Goal: Complete application form: Complete application form

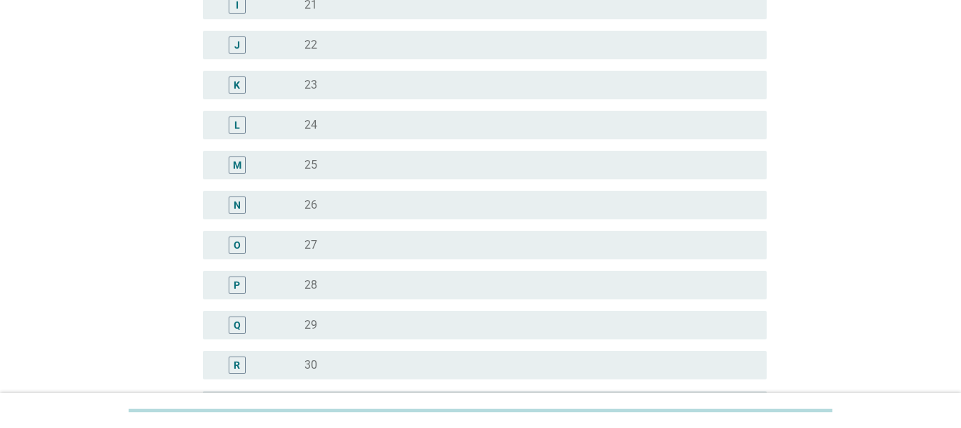
scroll to position [643, 0]
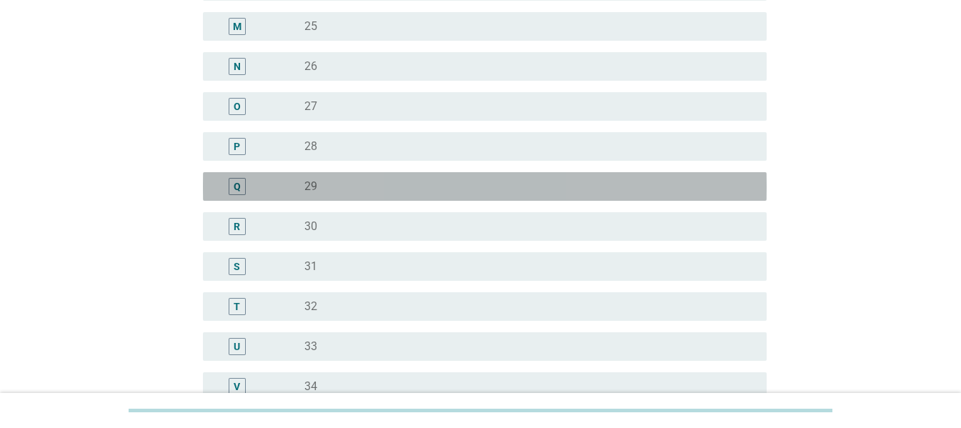
click at [346, 182] on div "radio_button_unchecked 29" at bounding box center [524, 186] width 440 height 14
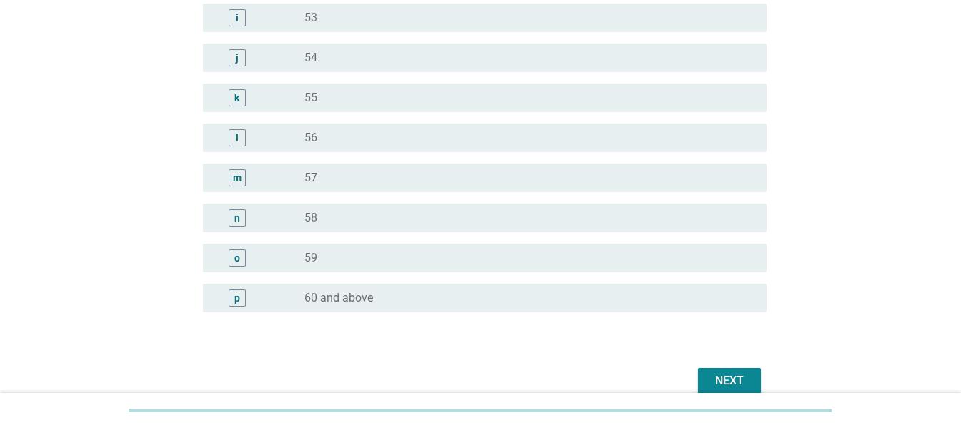
scroll to position [1841, 0]
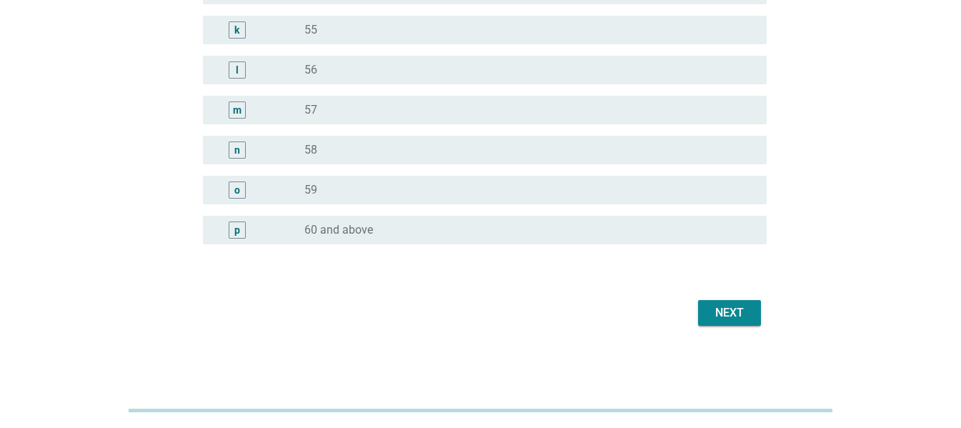
click at [721, 313] on div "Next" at bounding box center [730, 312] width 40 height 17
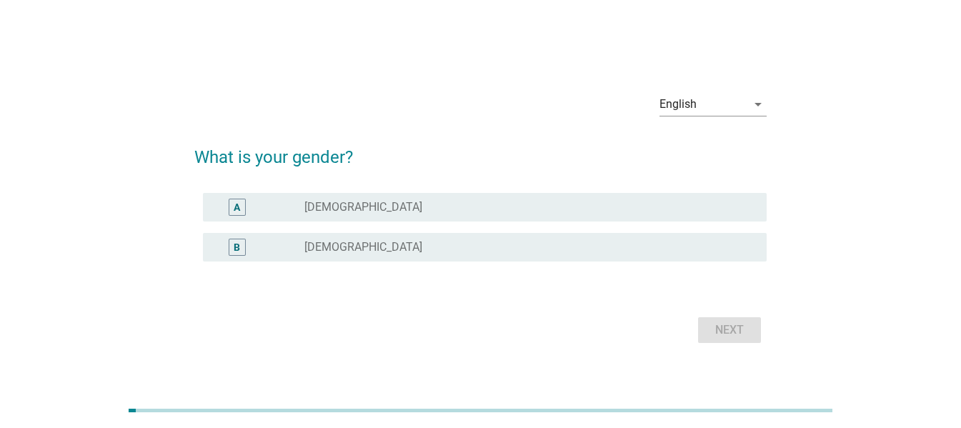
click at [281, 241] on div "B" at bounding box center [259, 247] width 90 height 17
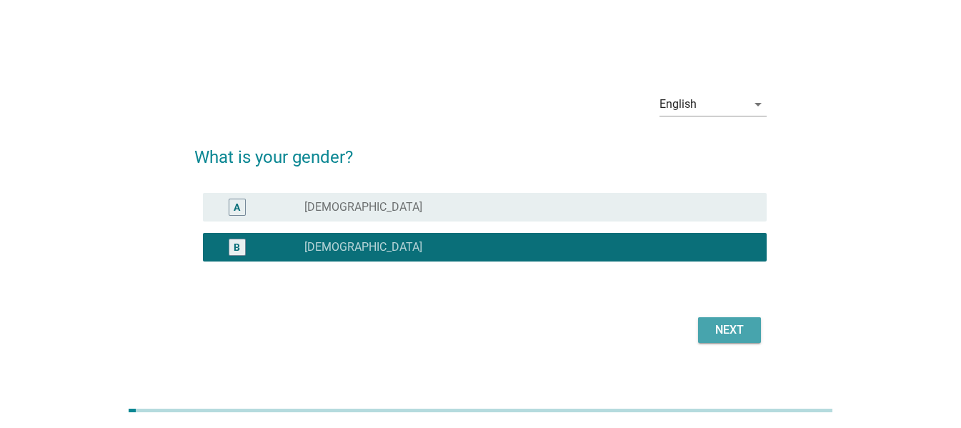
click at [744, 324] on div "Next" at bounding box center [730, 330] width 40 height 17
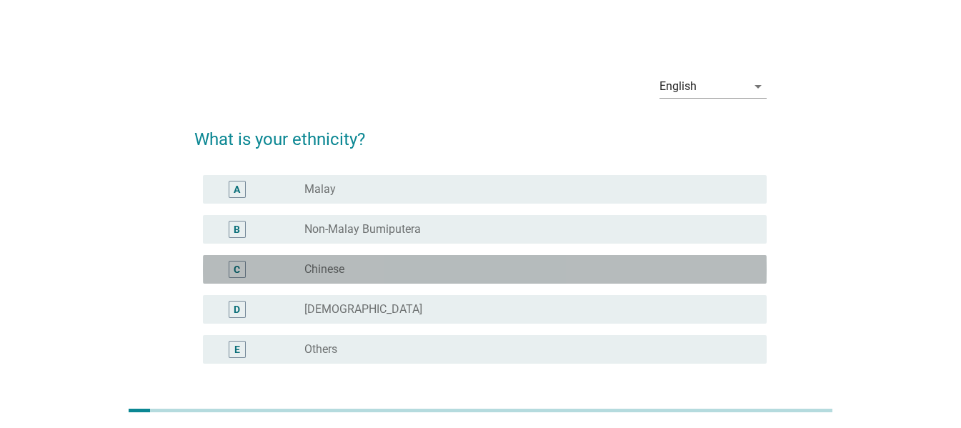
click at [358, 262] on div "radio_button_unchecked Chinese" at bounding box center [524, 269] width 440 height 14
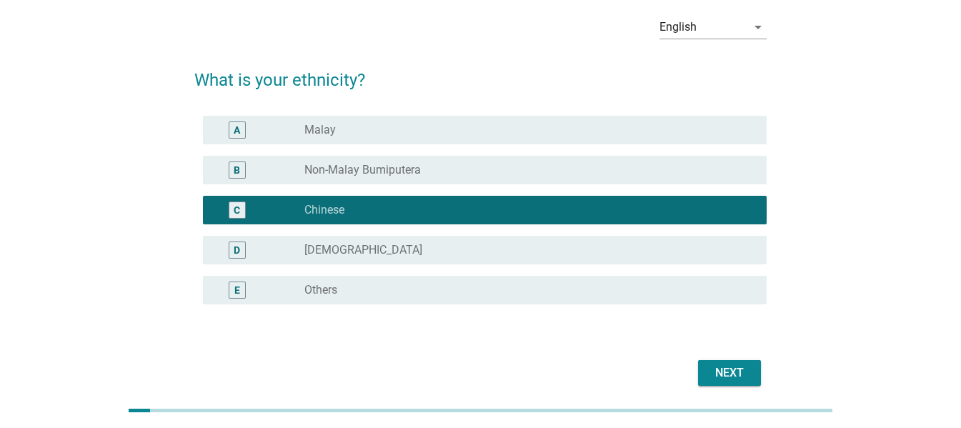
scroll to position [119, 0]
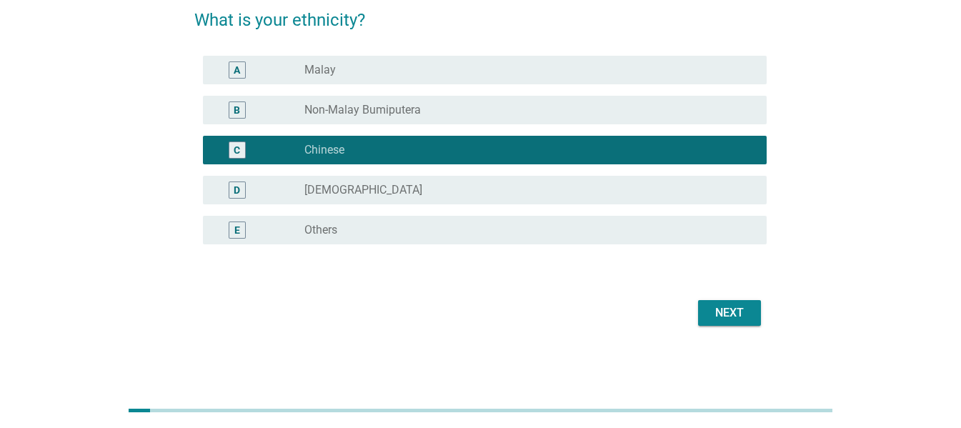
click at [722, 309] on div "Next" at bounding box center [730, 312] width 40 height 17
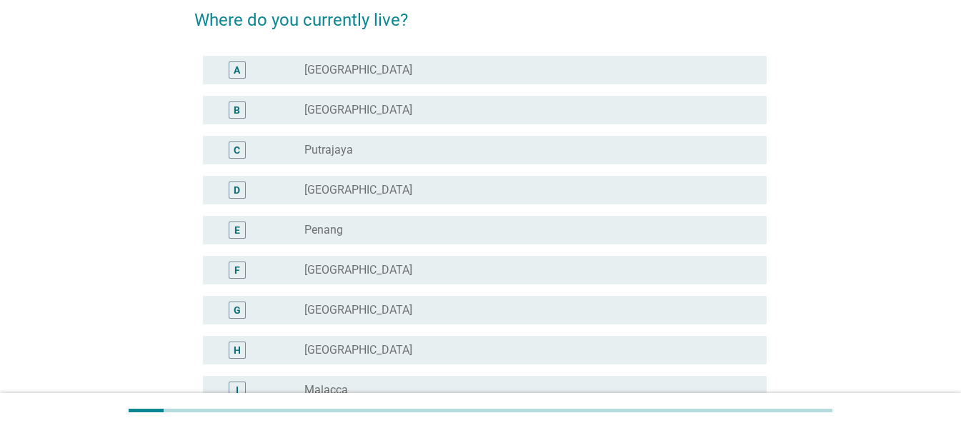
scroll to position [0, 0]
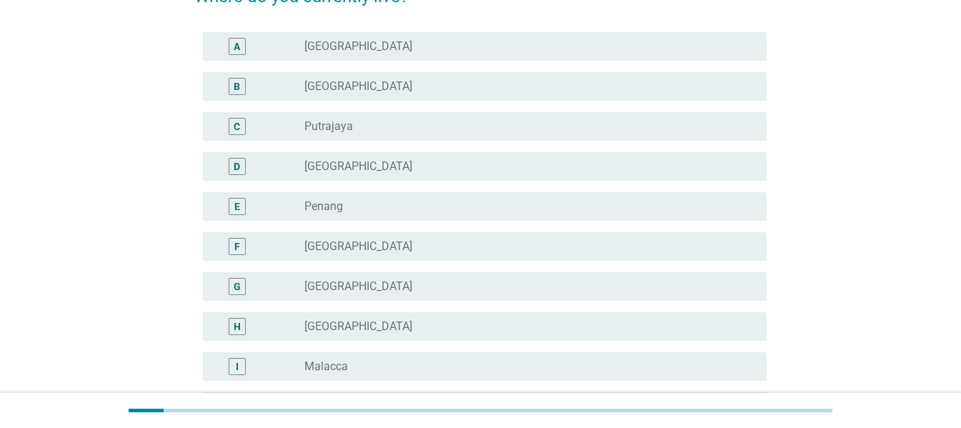
click at [352, 292] on div "radio_button_unchecked [GEOGRAPHIC_DATA]" at bounding box center [524, 286] width 440 height 14
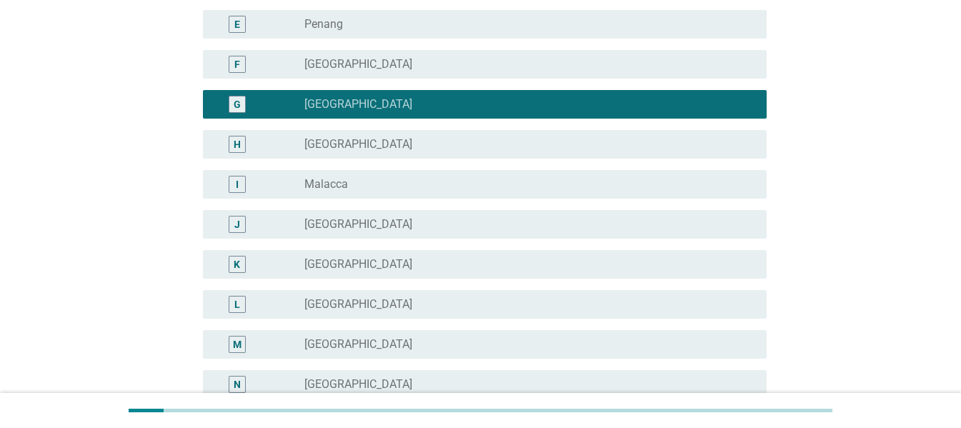
scroll to position [500, 0]
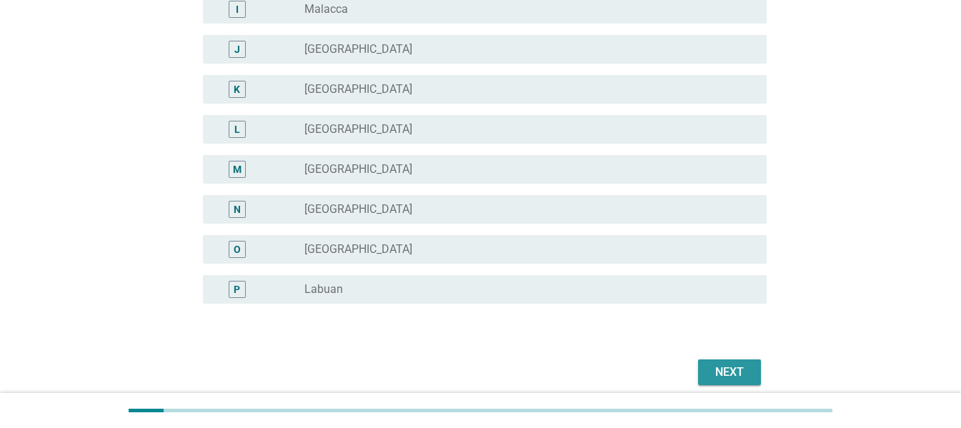
click at [716, 363] on button "Next" at bounding box center [729, 373] width 63 height 26
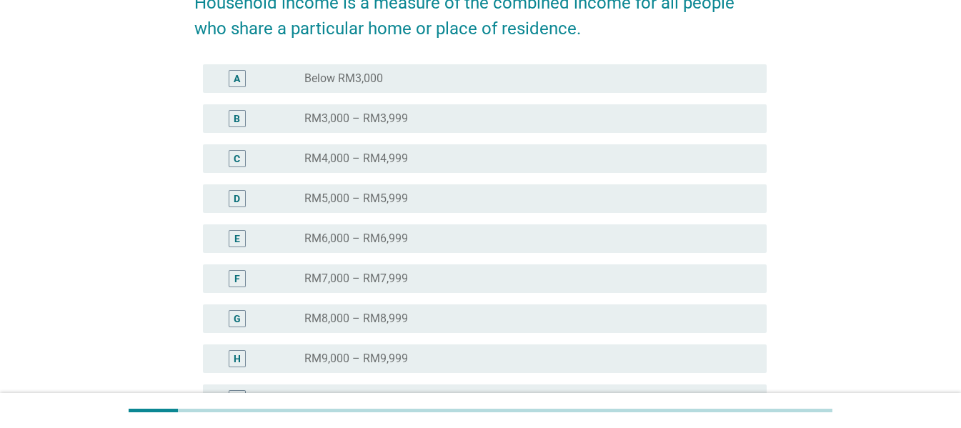
scroll to position [214, 0]
click at [414, 319] on div "radio_button_unchecked RM8,000 – RM8,999" at bounding box center [524, 318] width 440 height 14
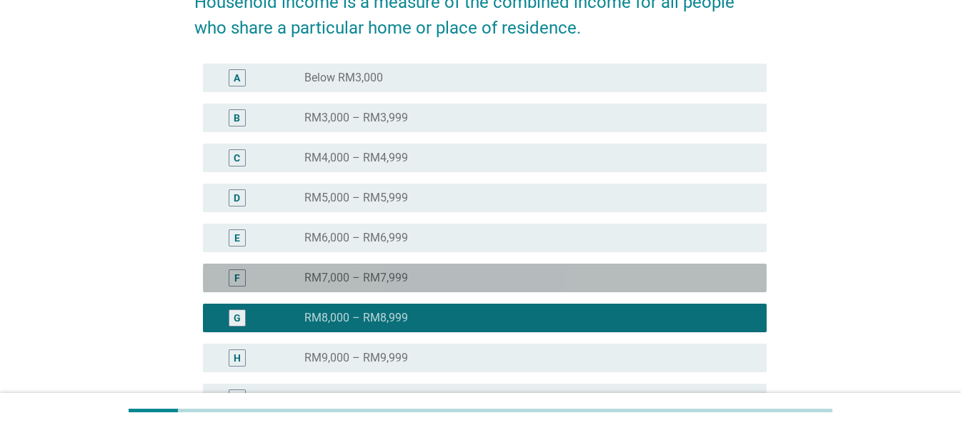
click at [452, 273] on div "radio_button_unchecked RM7,000 – RM7,999" at bounding box center [524, 278] width 440 height 14
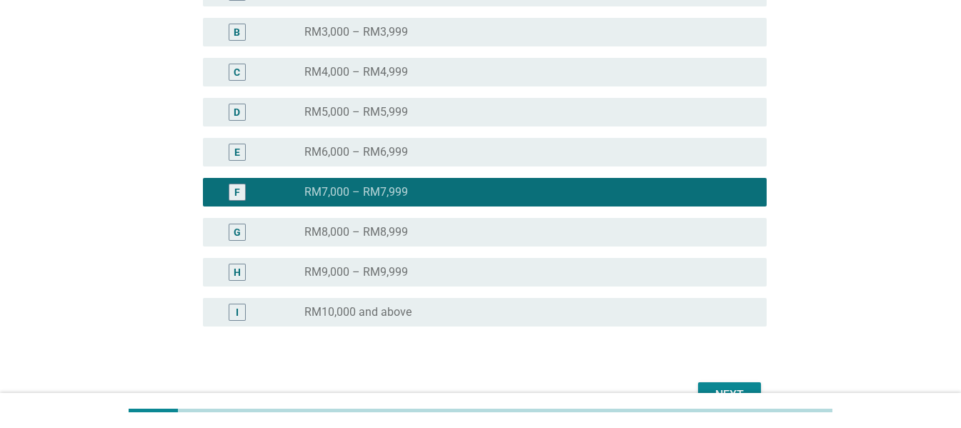
scroll to position [382, 0]
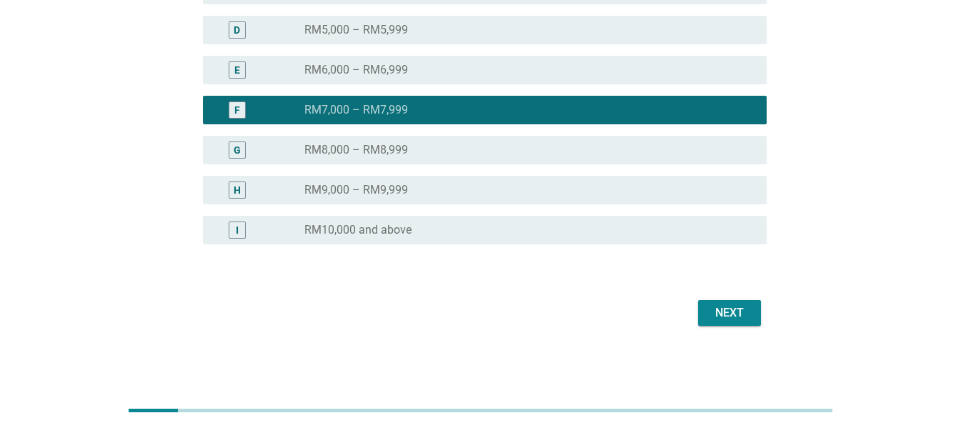
click at [721, 312] on div "Next" at bounding box center [730, 312] width 40 height 17
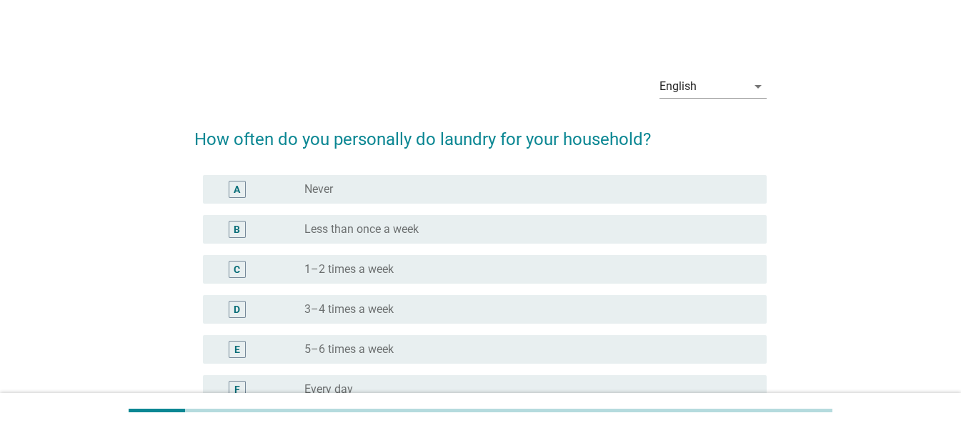
click at [412, 319] on div "D radio_button_unchecked 3–4 times a week" at bounding box center [485, 309] width 564 height 29
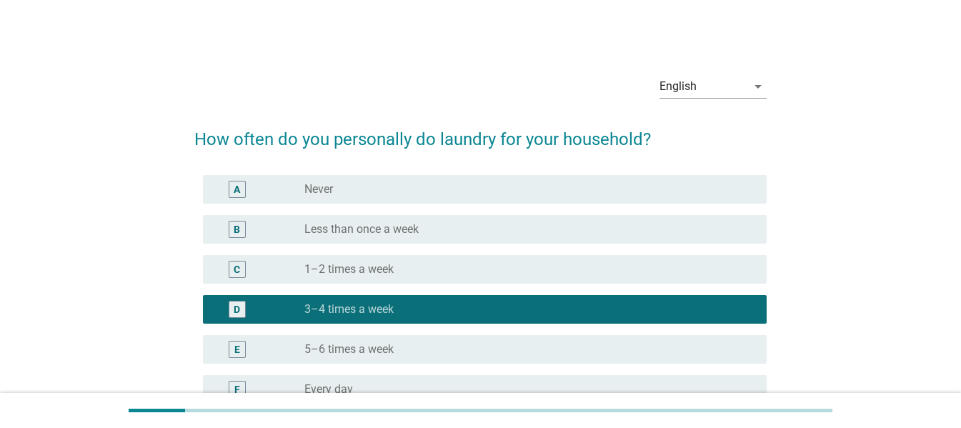
scroll to position [159, 0]
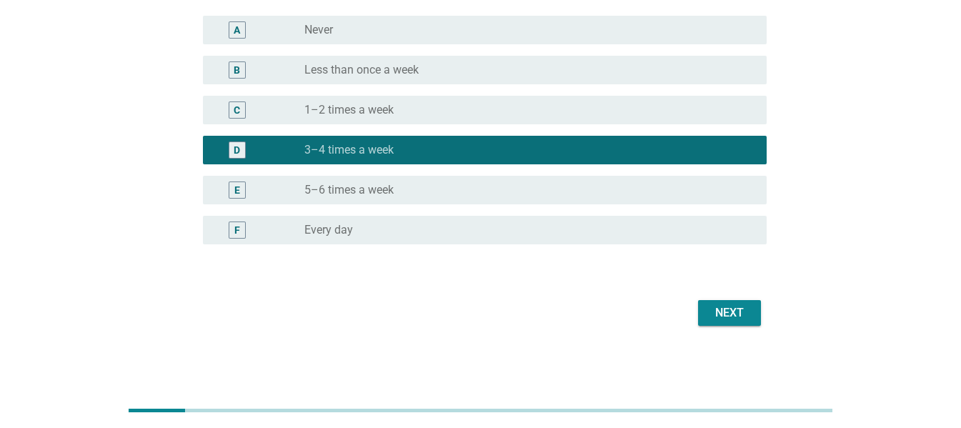
click at [723, 327] on div "Next" at bounding box center [480, 313] width 573 height 34
click at [723, 320] on div "Next" at bounding box center [730, 312] width 40 height 17
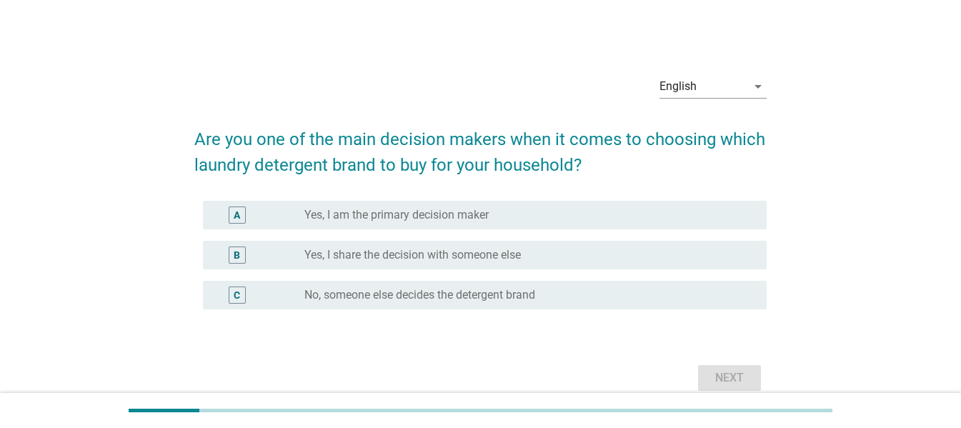
click at [459, 253] on label "Yes, I share the decision with someone else" at bounding box center [412, 255] width 217 height 14
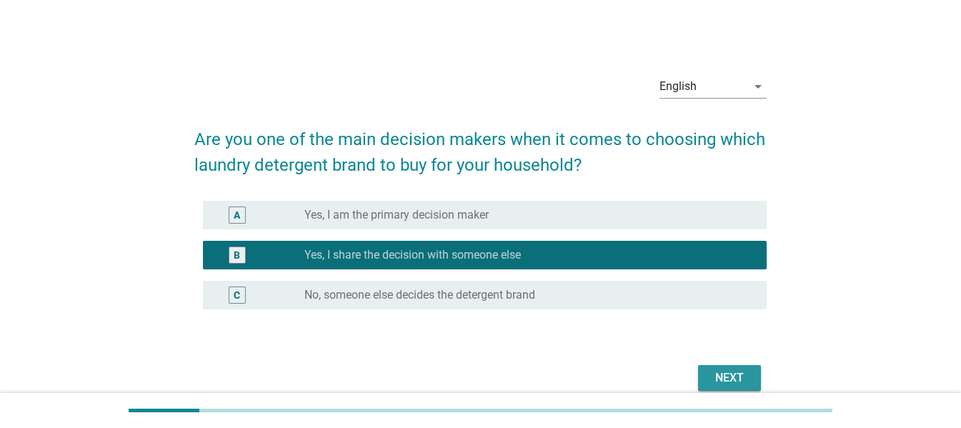
click at [727, 376] on div "Next" at bounding box center [730, 378] width 40 height 17
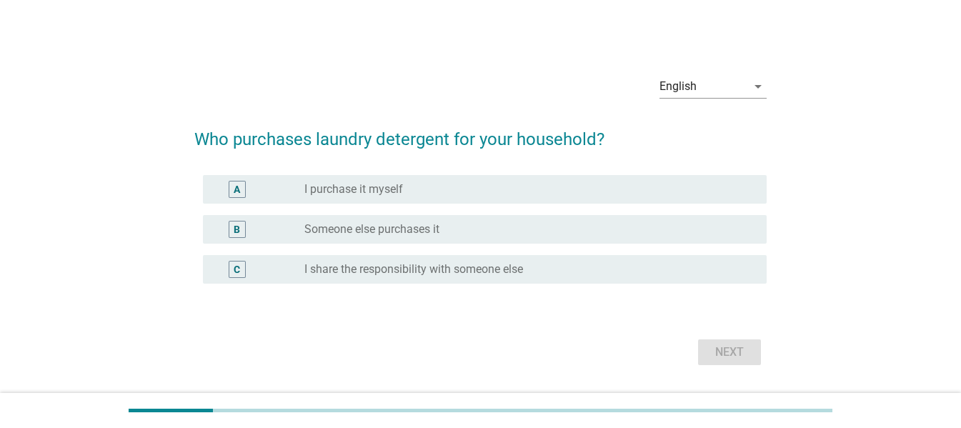
click at [455, 201] on div "A radio_button_unchecked I purchase it myself" at bounding box center [485, 189] width 564 height 29
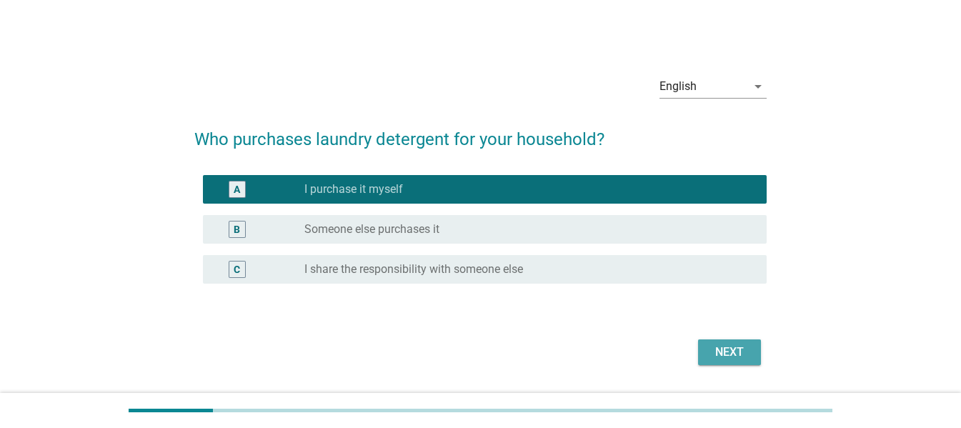
click at [711, 364] on button "Next" at bounding box center [729, 353] width 63 height 26
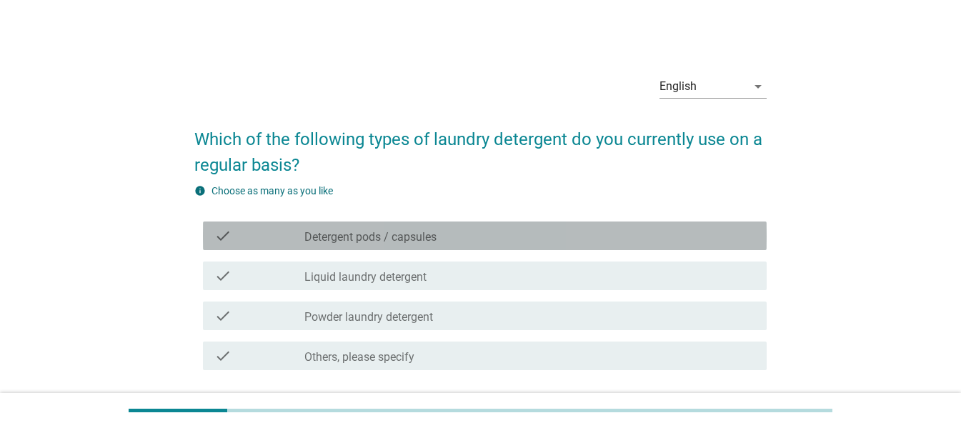
click at [410, 240] on label "Detergent pods / capsules" at bounding box center [370, 237] width 132 height 14
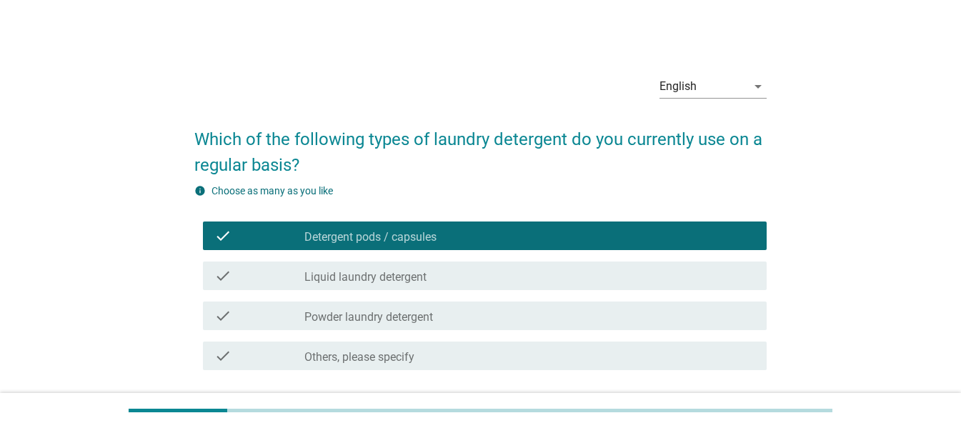
click at [415, 276] on label "Liquid laundry detergent" at bounding box center [365, 277] width 122 height 14
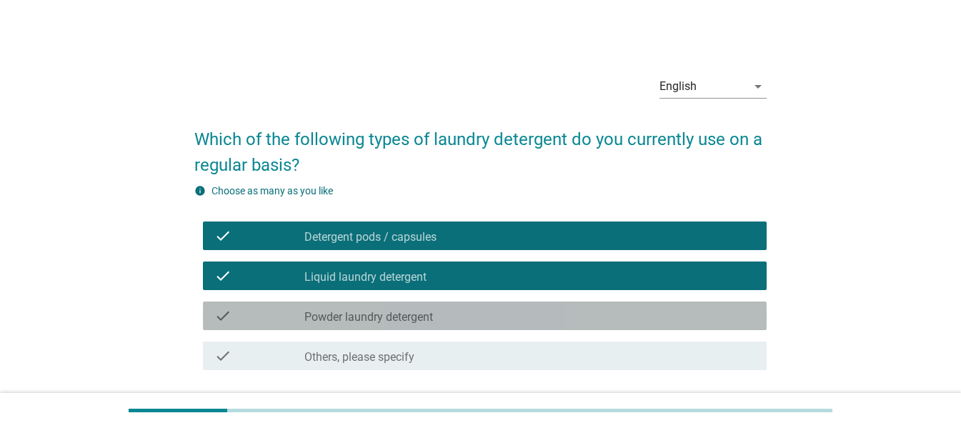
click at [415, 319] on label "Powder laundry detergent" at bounding box center [368, 317] width 129 height 14
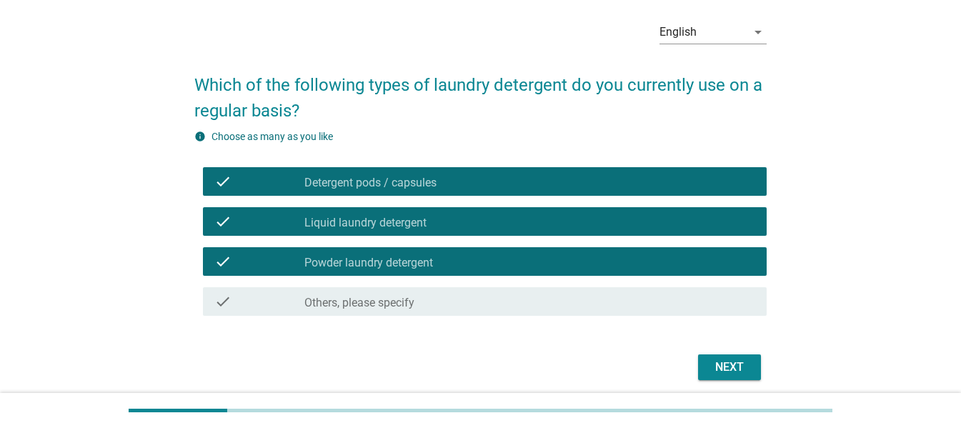
scroll to position [109, 0]
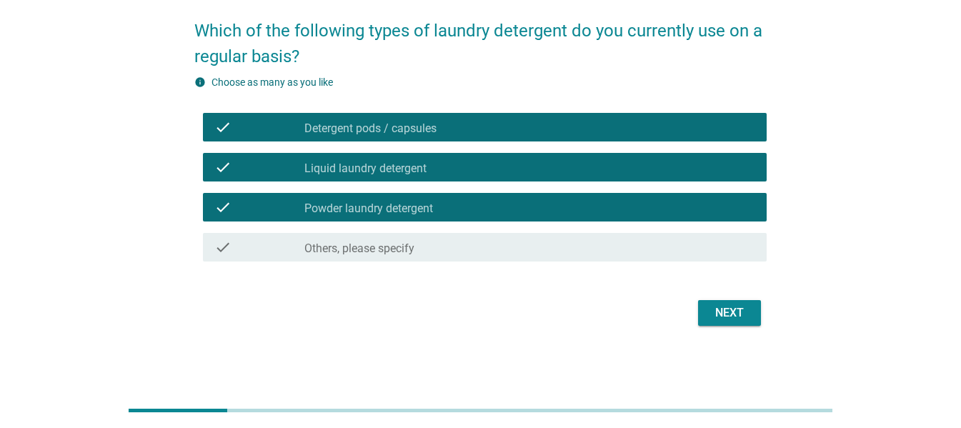
click at [726, 315] on div "Next" at bounding box center [730, 312] width 40 height 17
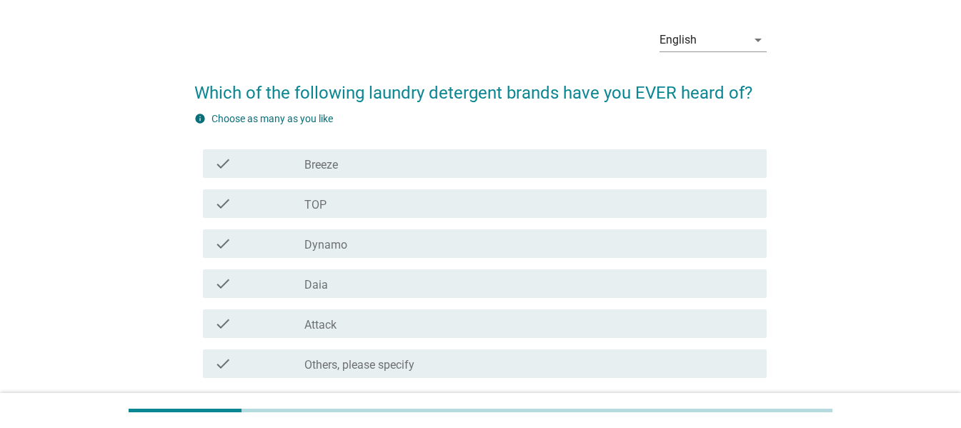
scroll to position [71, 0]
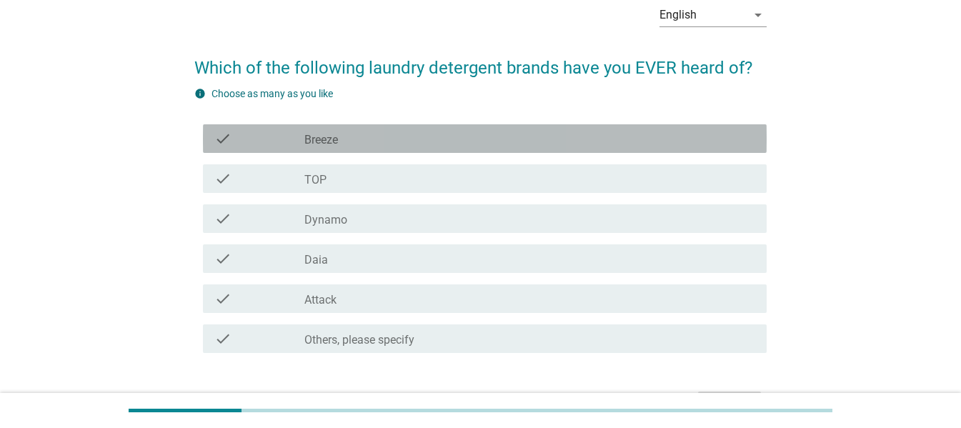
click at [388, 141] on div "check_box_outline_blank Breeze" at bounding box center [529, 138] width 451 height 17
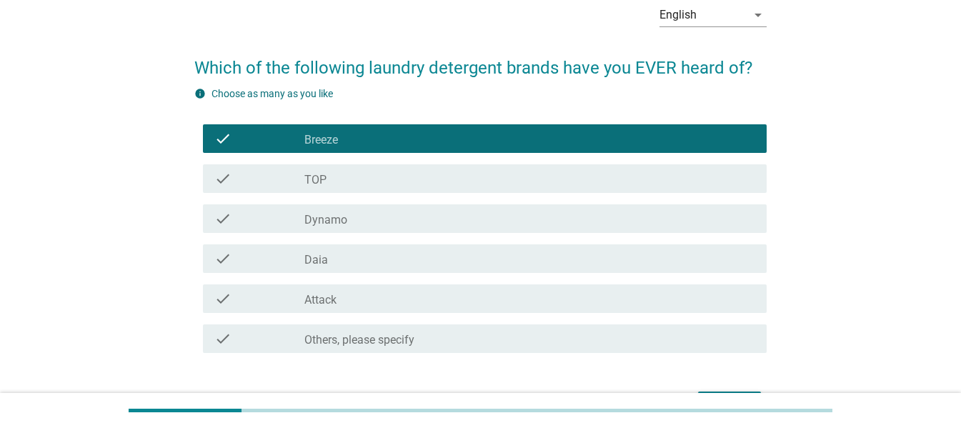
click at [380, 184] on div "check_box_outline_blank TOP" at bounding box center [529, 178] width 451 height 17
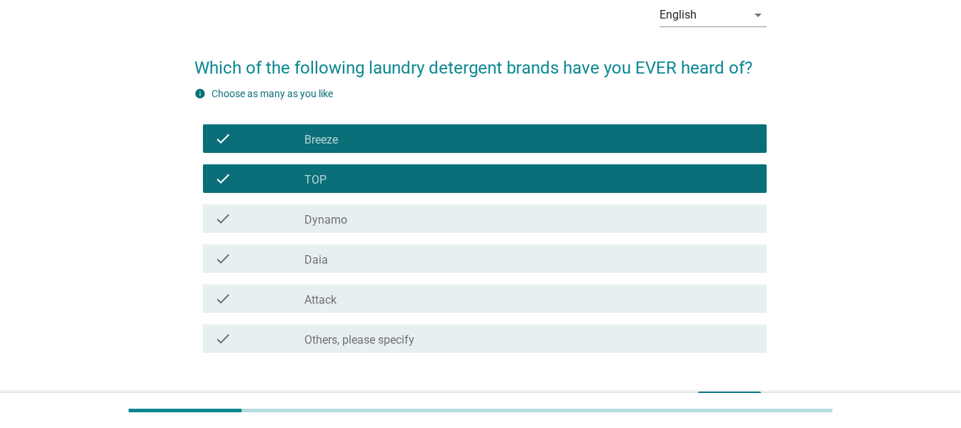
click at [385, 224] on div "check_box_outline_blank Dynamo" at bounding box center [529, 218] width 451 height 17
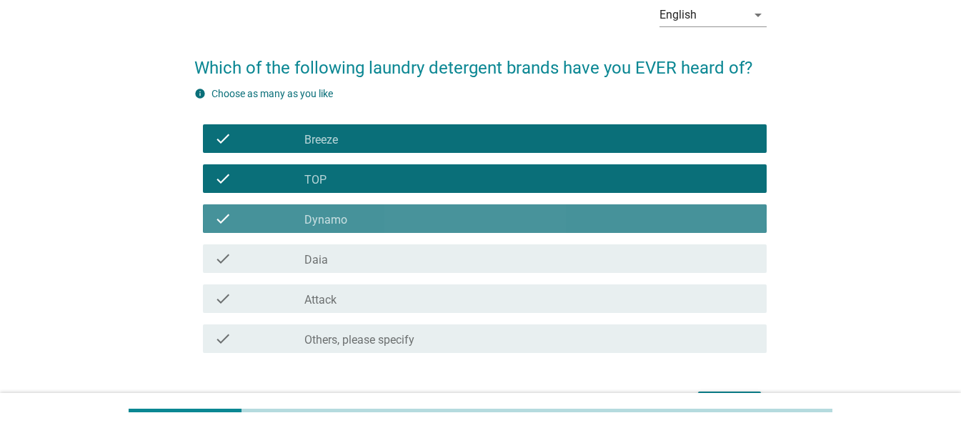
click at [378, 262] on div "check_box_outline_blank Daia" at bounding box center [529, 258] width 451 height 17
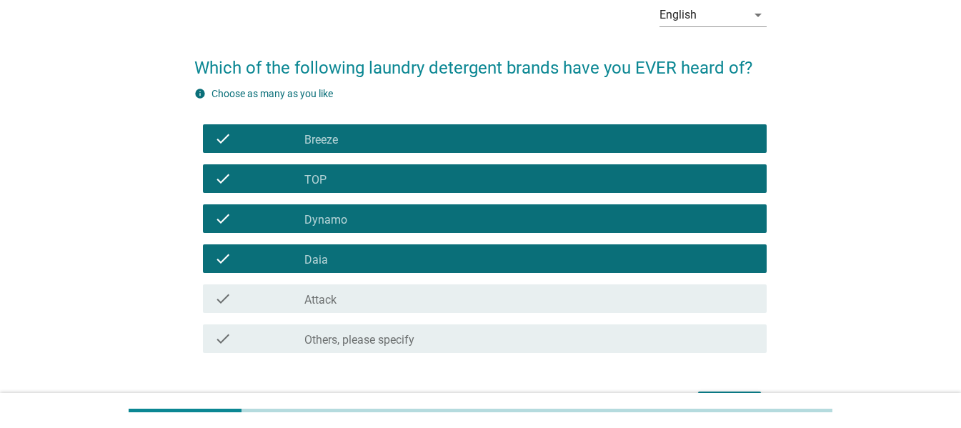
click at [368, 299] on div "check_box_outline_blank Attack" at bounding box center [529, 298] width 451 height 17
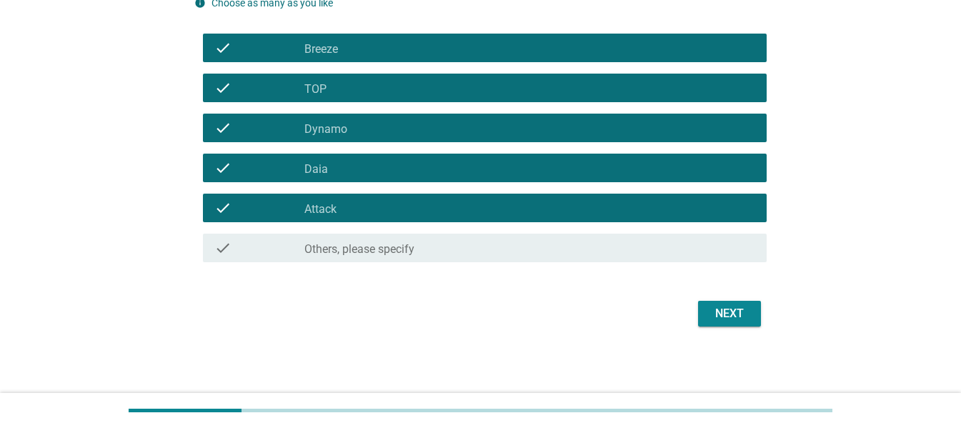
scroll to position [163, 0]
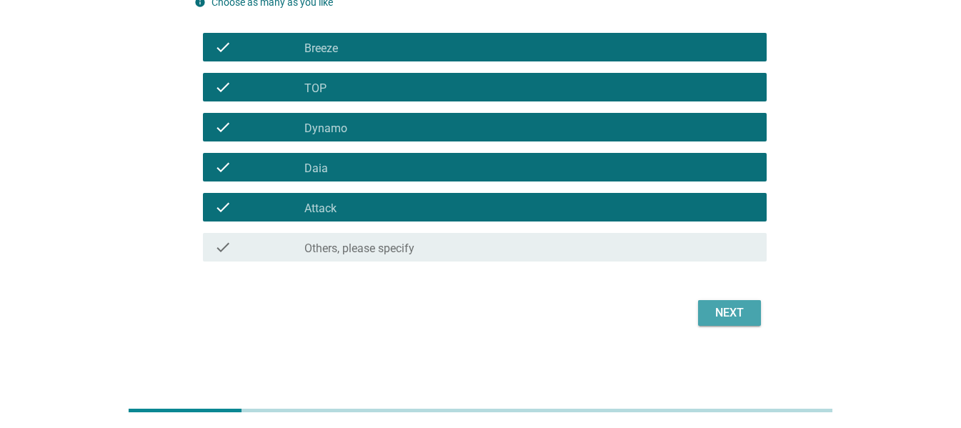
click at [710, 315] on div "Next" at bounding box center [730, 312] width 40 height 17
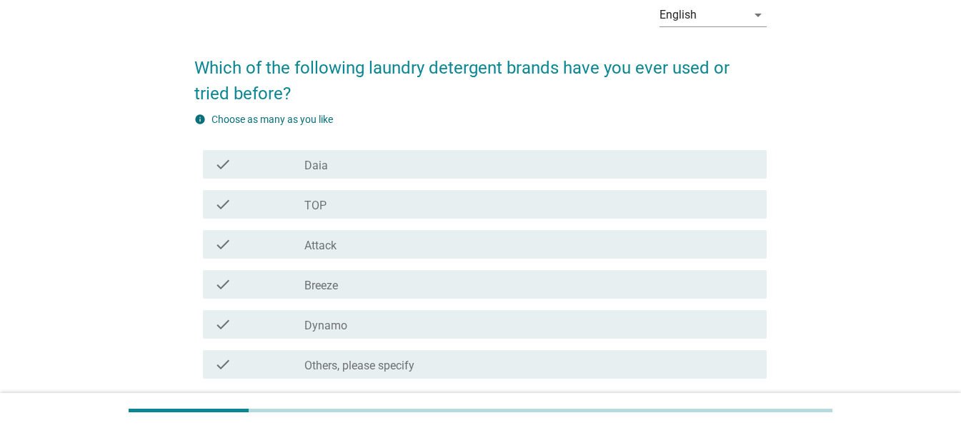
click at [356, 209] on div "check_box_outline_blank TOP" at bounding box center [529, 204] width 451 height 17
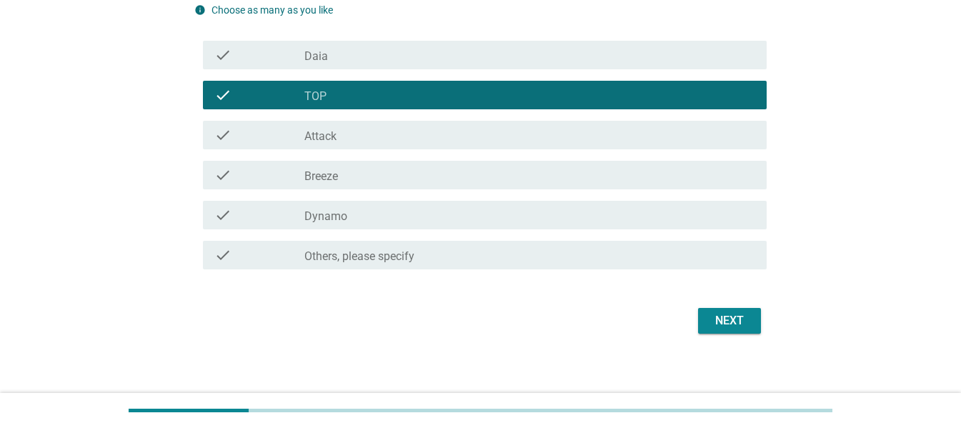
scroll to position [189, 0]
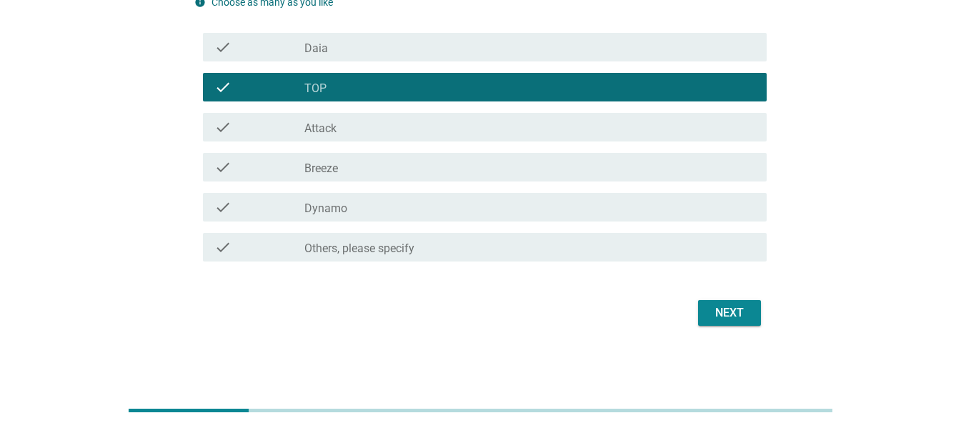
click at [373, 181] on div "check check_box_outline_blank Breeze" at bounding box center [485, 167] width 564 height 29
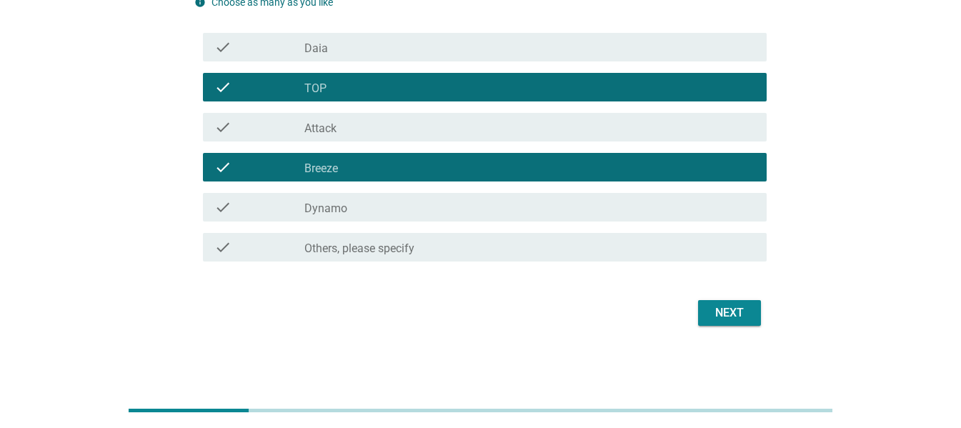
click at [707, 306] on button "Next" at bounding box center [729, 313] width 63 height 26
